Goal: Information Seeking & Learning: Learn about a topic

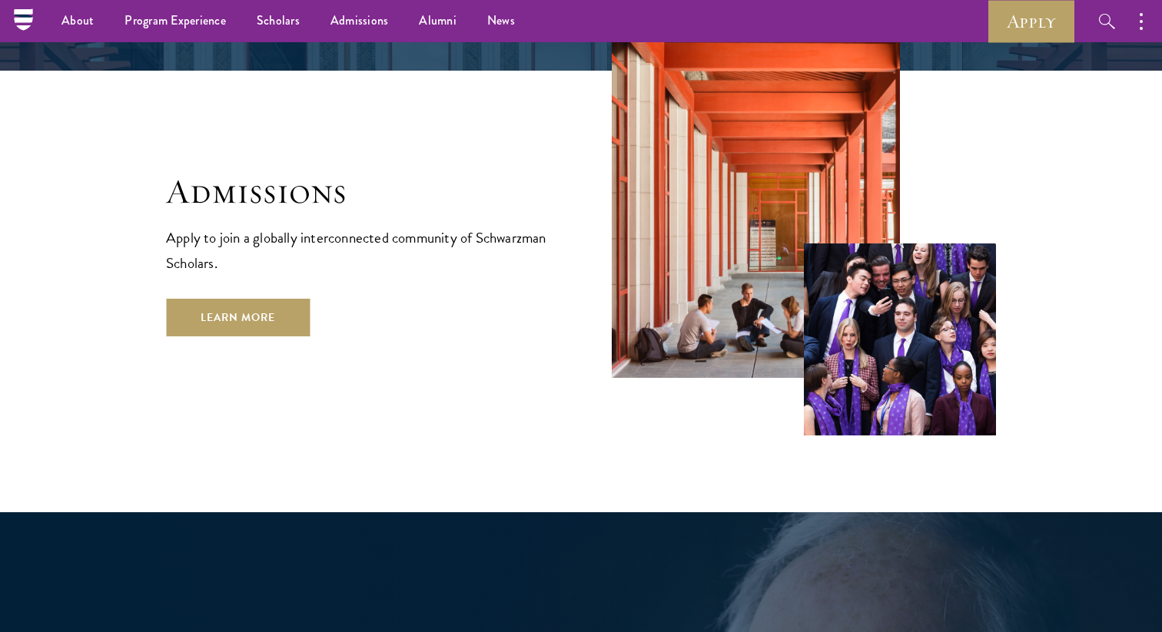
scroll to position [2506, 0]
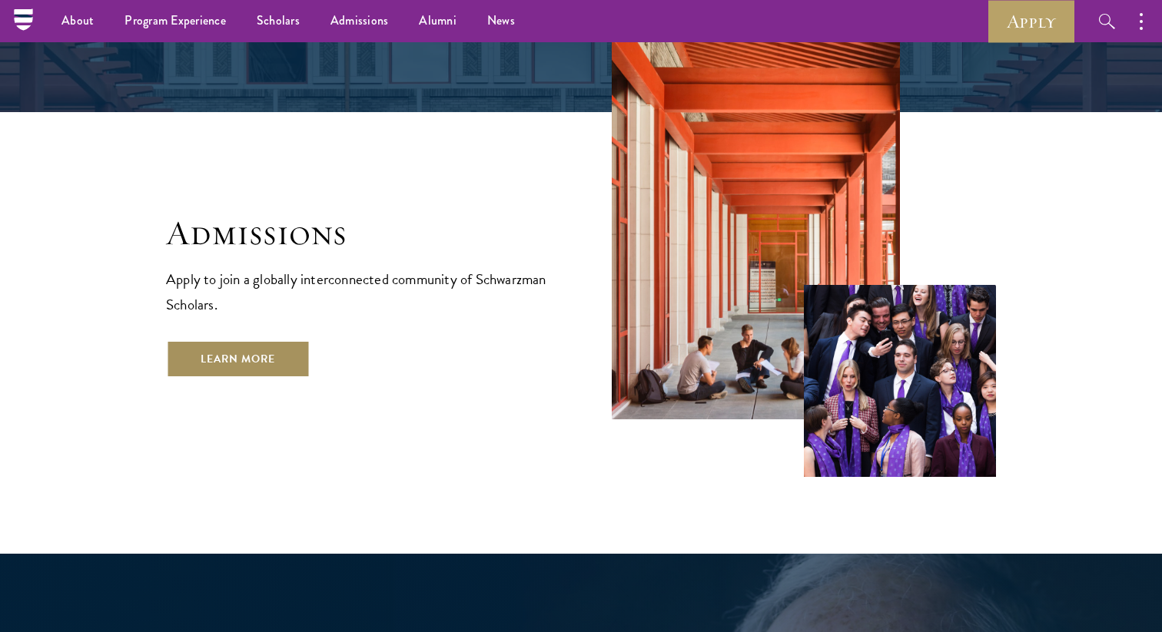
click at [262, 340] on link "Learn More" at bounding box center [238, 358] width 144 height 37
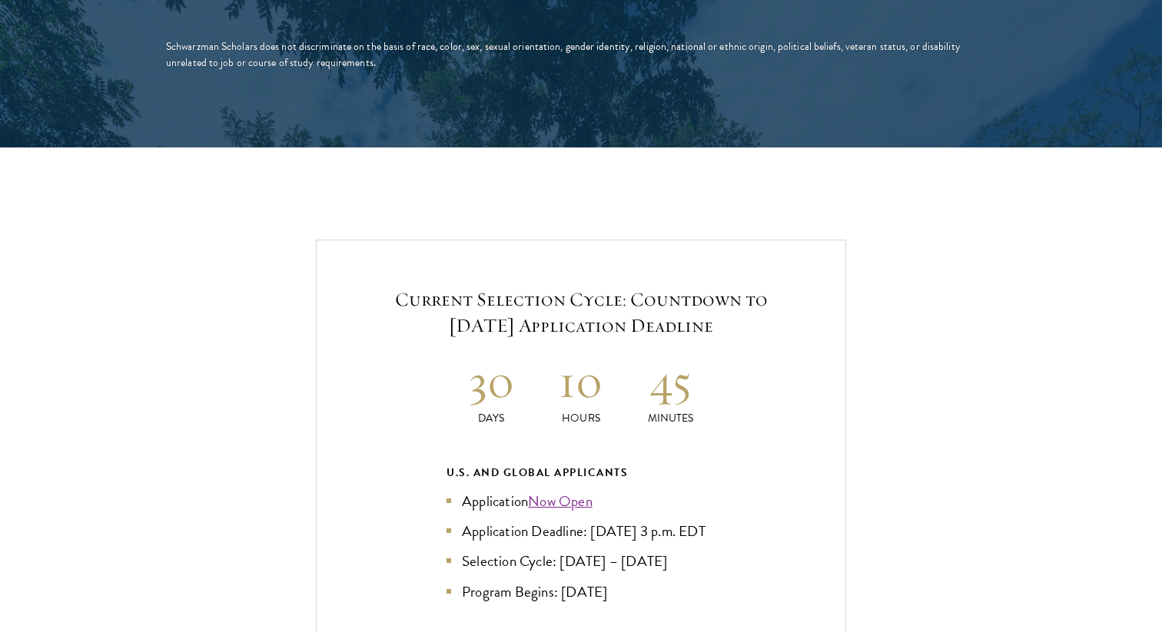
scroll to position [3274, 0]
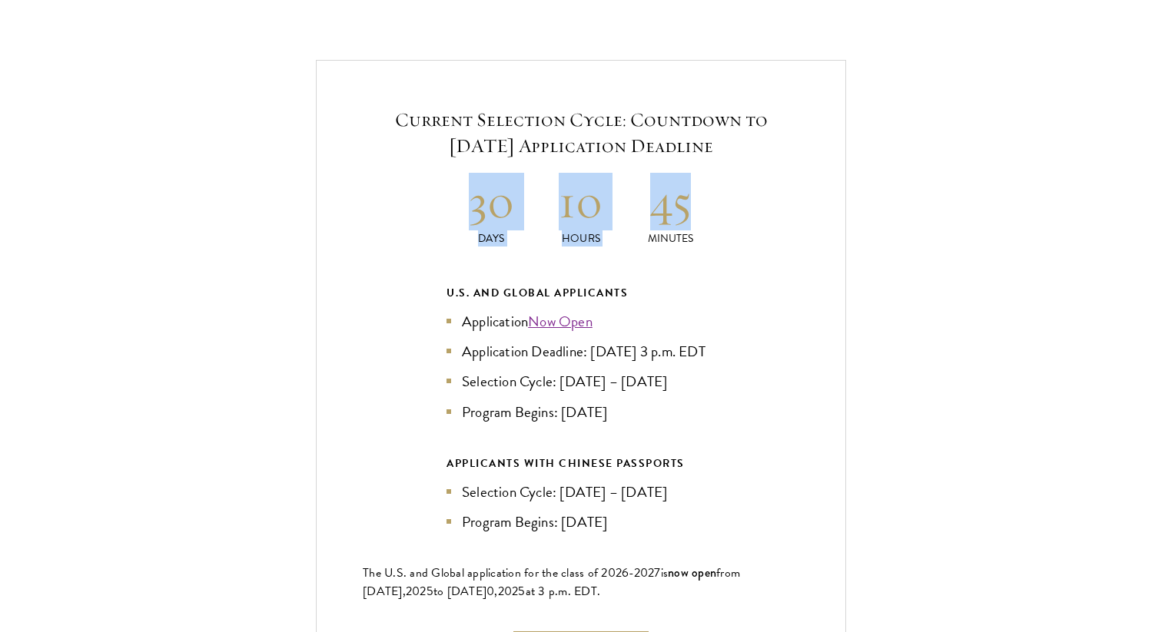
drag, startPoint x: 426, startPoint y: 178, endPoint x: 828, endPoint y: 147, distance: 403.1
click at [828, 147] on div "Current Selection Cycle: Countdown to September 10, 2025 Application Deadline 3…" at bounding box center [581, 387] width 530 height 654
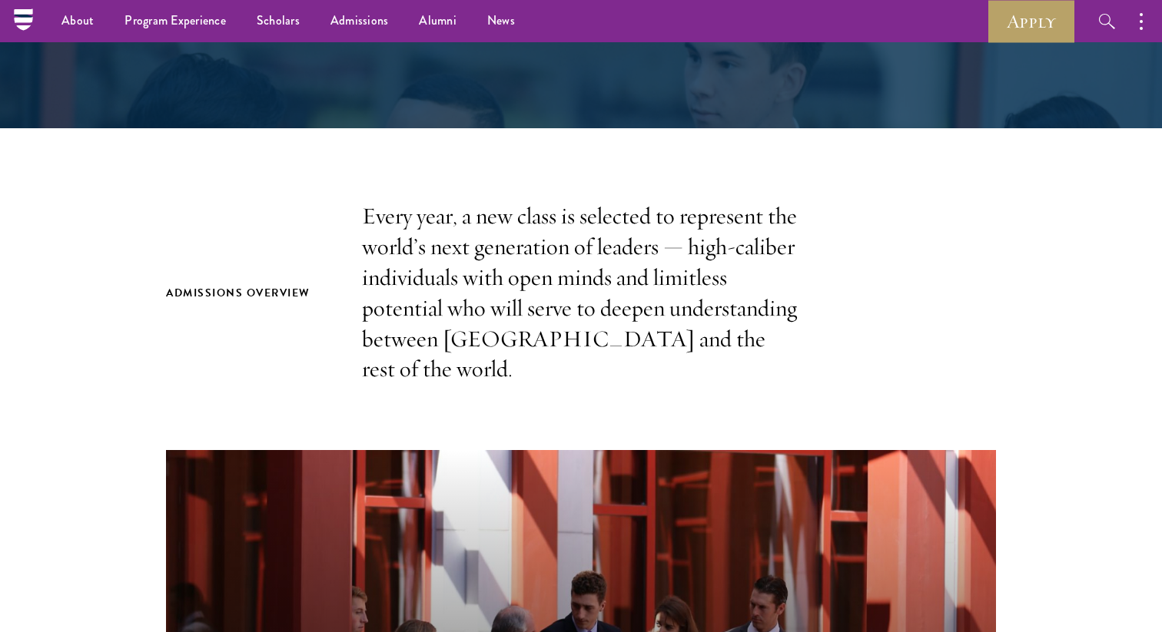
scroll to position [0, 0]
